Goal: Obtain resource: Download file/media

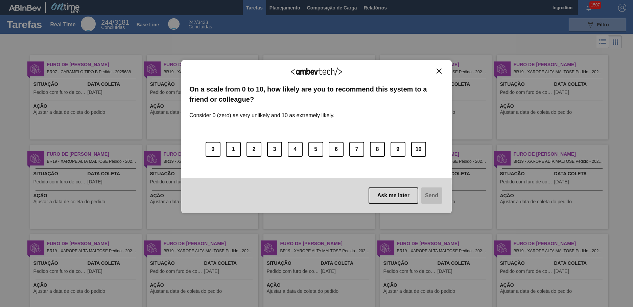
click at [439, 71] on img "Close" at bounding box center [438, 71] width 5 height 5
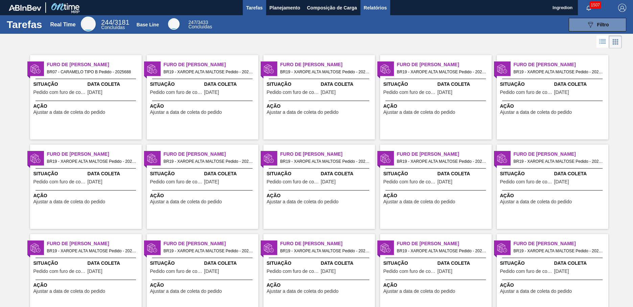
click at [374, 7] on span "Relatórios" at bounding box center [375, 8] width 23 height 8
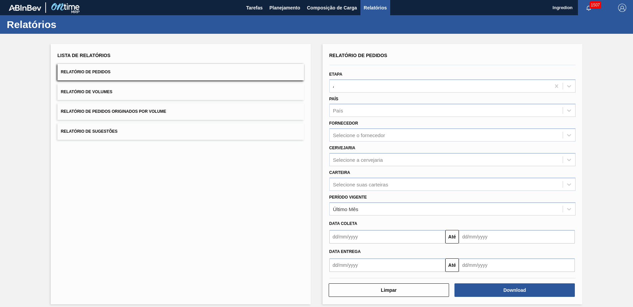
type input "Aguardando Faturamento"
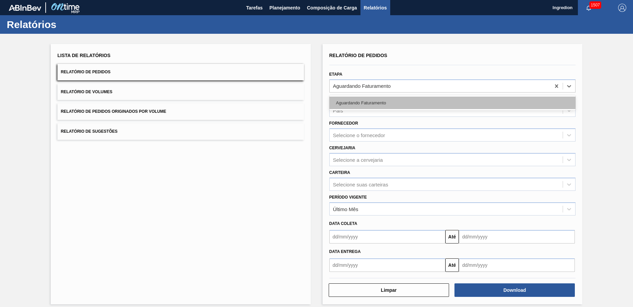
click at [451, 103] on div "Aguardando Faturamento" at bounding box center [452, 103] width 246 height 13
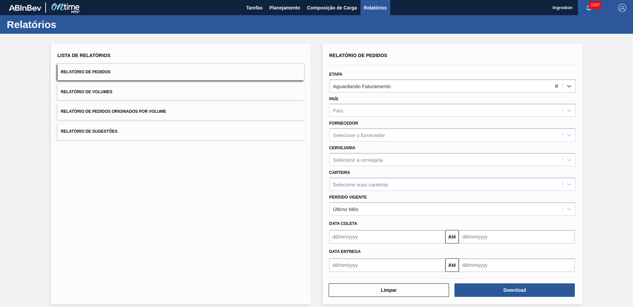
type input "Xarope"
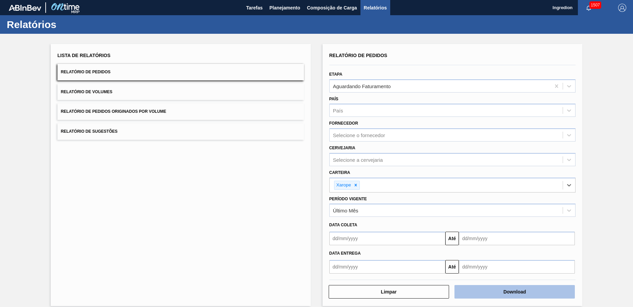
click at [513, 292] on button "Download" at bounding box center [514, 292] width 120 height 14
